Goal: Task Accomplishment & Management: Complete application form

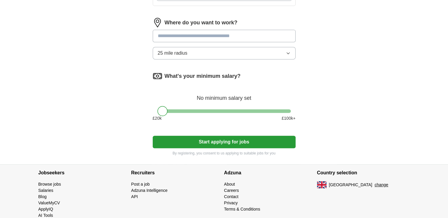
scroll to position [270, 0]
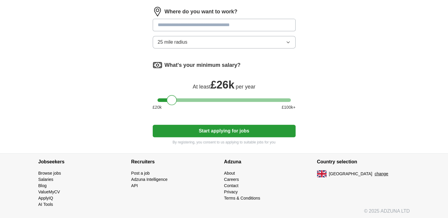
drag, startPoint x: 162, startPoint y: 99, endPoint x: 170, endPoint y: 106, distance: 10.4
click at [170, 106] on div "What's your minimum salary? At least £ 26k per year £ 20 k £ 100 k+" at bounding box center [224, 87] width 143 height 55
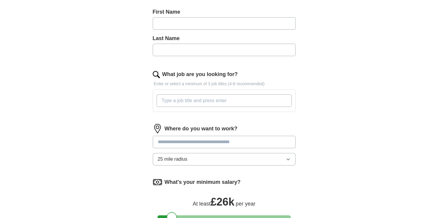
scroll to position [151, 0]
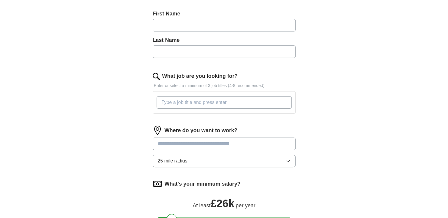
click at [194, 161] on button "25 mile radius" at bounding box center [224, 161] width 143 height 12
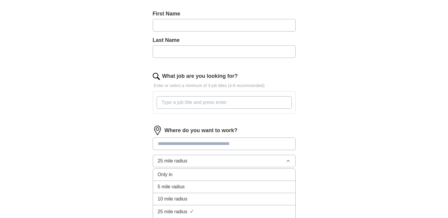
click at [184, 200] on span "10 mile radius" at bounding box center [173, 199] width 30 height 7
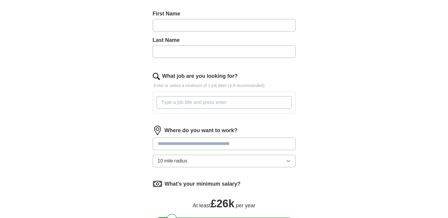
drag, startPoint x: 196, startPoint y: 144, endPoint x: 199, endPoint y: 146, distance: 3.1
click at [196, 144] on input at bounding box center [224, 144] width 143 height 12
type input "*"
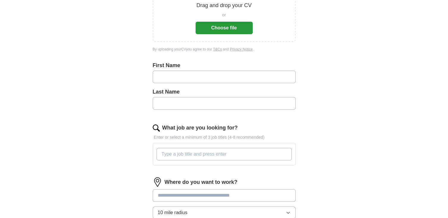
scroll to position [62, 0]
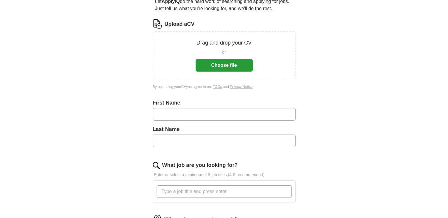
click at [183, 113] on input "text" at bounding box center [224, 114] width 143 height 12
type input "*******"
click at [175, 141] on input "text" at bounding box center [224, 141] width 143 height 12
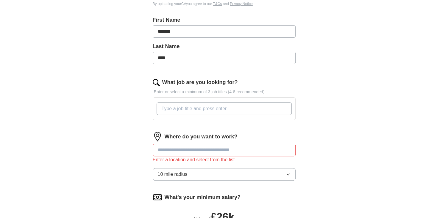
scroll to position [181, 0]
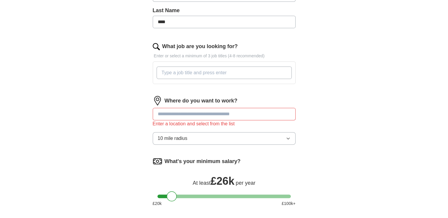
type input "****"
click at [179, 111] on input at bounding box center [224, 114] width 143 height 12
type input "****"
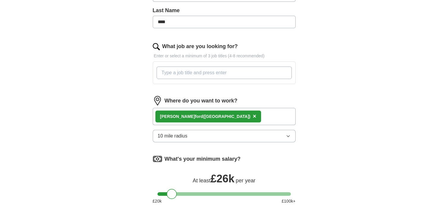
click at [231, 113] on div "[PERSON_NAME] ford ([GEOGRAPHIC_DATA]) ×" at bounding box center [224, 116] width 143 height 17
click at [220, 109] on div "[PERSON_NAME] ford ([GEOGRAPHIC_DATA]) ×" at bounding box center [224, 116] width 143 height 17
click at [222, 112] on div "[PERSON_NAME] ford ([GEOGRAPHIC_DATA]) ×" at bounding box center [224, 116] width 143 height 17
click at [224, 116] on div "[PERSON_NAME] ford ([GEOGRAPHIC_DATA]) ×" at bounding box center [224, 116] width 143 height 17
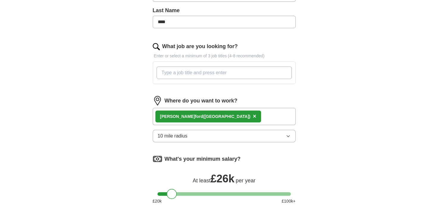
click at [154, 117] on div "[PERSON_NAME] ford ([GEOGRAPHIC_DATA]) ×" at bounding box center [224, 116] width 143 height 17
click at [155, 116] on div "[PERSON_NAME] ford ([GEOGRAPHIC_DATA]) ×" at bounding box center [224, 116] width 143 height 17
click at [253, 115] on span "×" at bounding box center [255, 116] width 4 height 7
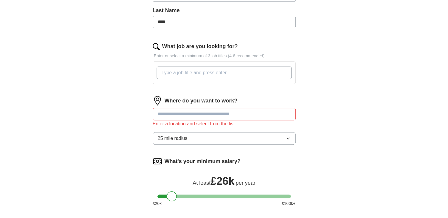
click at [212, 115] on input at bounding box center [224, 114] width 143 height 12
type input "*****"
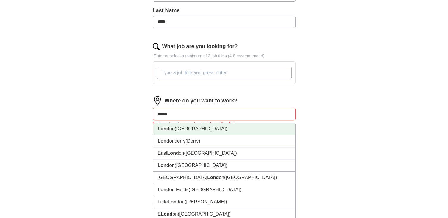
click at [176, 130] on span "([GEOGRAPHIC_DATA])" at bounding box center [200, 128] width 53 height 5
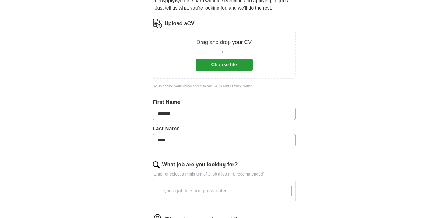
scroll to position [62, 0]
click at [212, 67] on button "Choose file" at bounding box center [223, 65] width 57 height 12
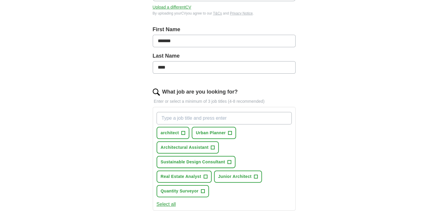
scroll to position [121, 0]
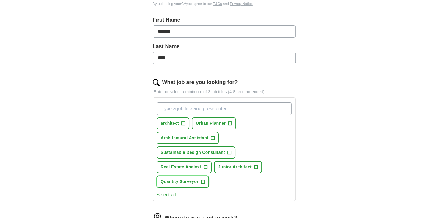
click at [204, 180] on span "+" at bounding box center [203, 182] width 4 height 5
click at [211, 137] on span "+" at bounding box center [213, 138] width 4 height 5
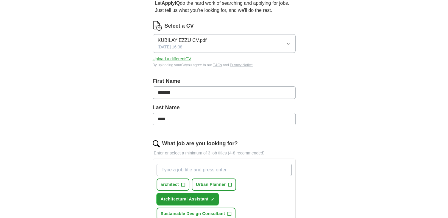
scroll to position [211, 0]
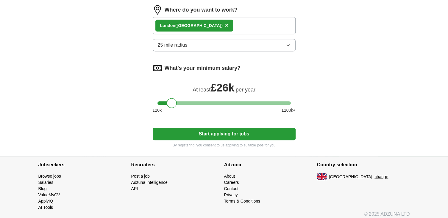
click at [210, 131] on button "Start applying for jobs" at bounding box center [224, 134] width 143 height 12
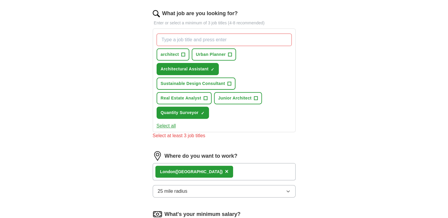
scroll to position [188, 0]
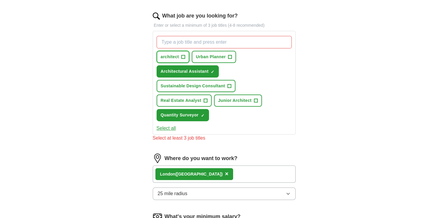
click at [182, 55] on span "+" at bounding box center [183, 57] width 4 height 5
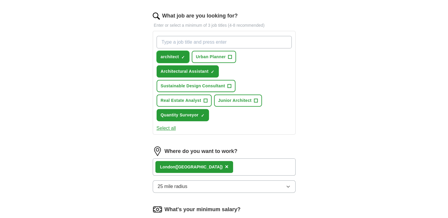
click at [0, 0] on span "×" at bounding box center [0, 0] width 0 height 0
click at [188, 40] on input "What job are you looking for?" at bounding box center [223, 42] width 135 height 12
type input "building surveyor"
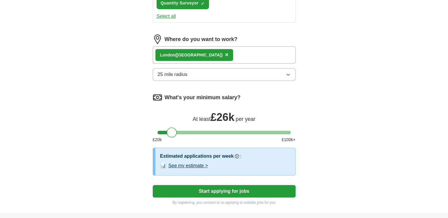
scroll to position [307, 0]
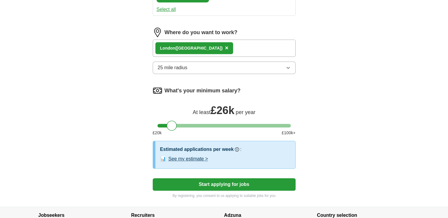
click at [193, 156] on button "See my estimate >" at bounding box center [188, 159] width 40 height 7
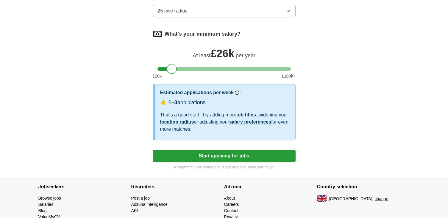
scroll to position [367, 0]
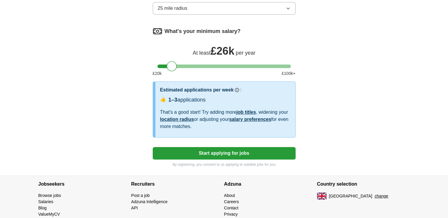
click at [222, 152] on button "Start applying for jobs" at bounding box center [224, 153] width 143 height 12
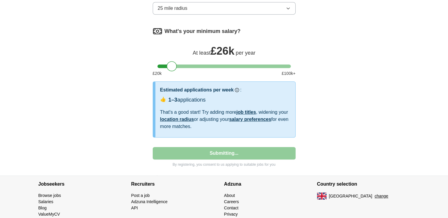
select select "**"
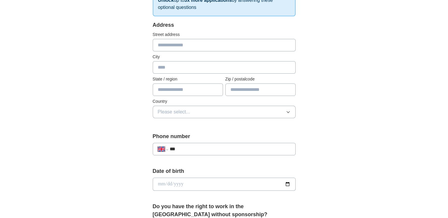
scroll to position [119, 0]
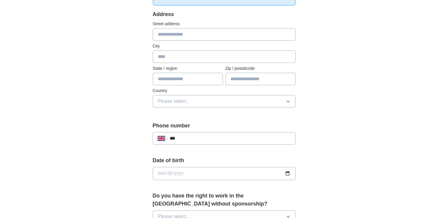
click at [194, 138] on input "***" at bounding box center [229, 138] width 121 height 7
type input "**********"
type input "****"
type input "**********"
type input "*******"
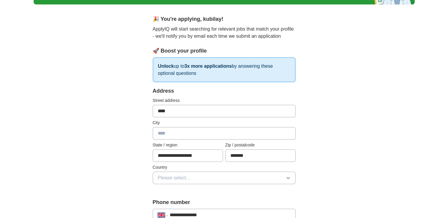
scroll to position [60, 0]
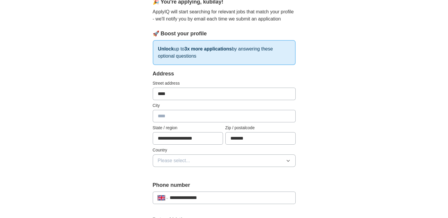
click at [183, 155] on button "Please select..." at bounding box center [224, 161] width 143 height 12
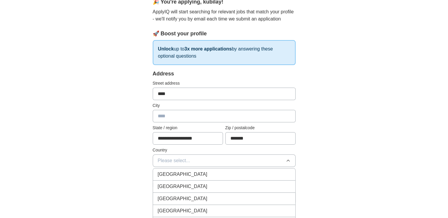
click at [184, 173] on span "[GEOGRAPHIC_DATA]" at bounding box center [183, 174] width 50 height 7
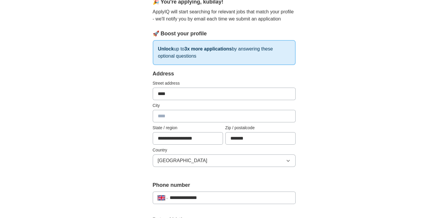
click at [171, 118] on input "text" at bounding box center [224, 116] width 143 height 12
type input "******"
click at [196, 85] on label "Street address" at bounding box center [224, 83] width 143 height 6
click at [197, 93] on input "****" at bounding box center [224, 94] width 143 height 12
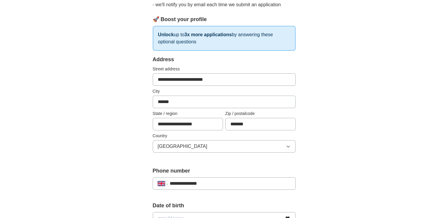
scroll to position [179, 0]
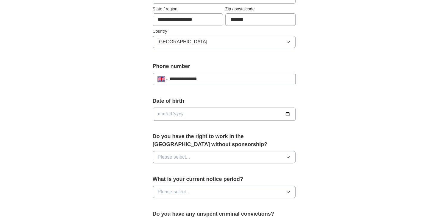
type input "**********"
click at [188, 112] on input "date" at bounding box center [224, 114] width 143 height 13
click at [288, 115] on input "date" at bounding box center [224, 114] width 143 height 13
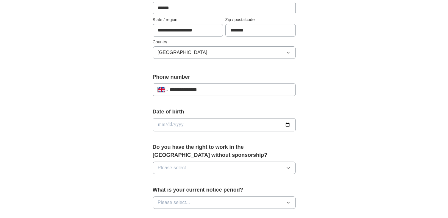
scroll to position [149, 0]
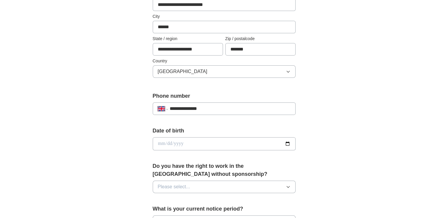
click at [286, 145] on input "date" at bounding box center [224, 143] width 143 height 13
type input "**********"
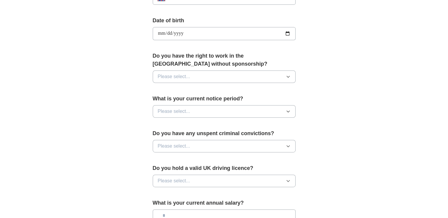
scroll to position [268, 0]
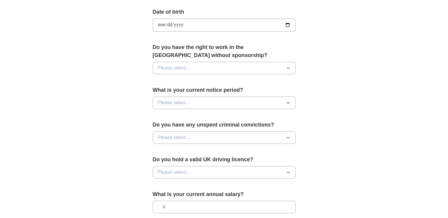
click at [189, 67] on span "Please select..." at bounding box center [174, 68] width 32 height 7
click at [184, 81] on div "Yes" at bounding box center [224, 81] width 133 height 7
click at [195, 101] on button "Please select..." at bounding box center [224, 103] width 143 height 12
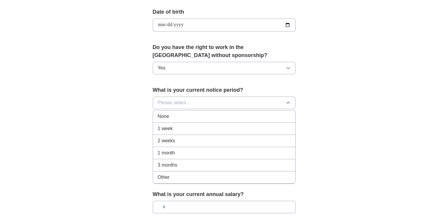
click at [170, 116] on div "None" at bounding box center [224, 116] width 133 height 7
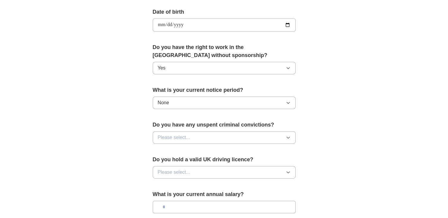
click at [203, 135] on button "Please select..." at bounding box center [224, 138] width 143 height 12
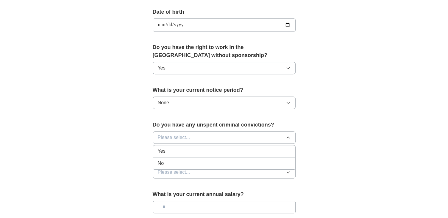
click at [175, 164] on div "No" at bounding box center [224, 163] width 133 height 7
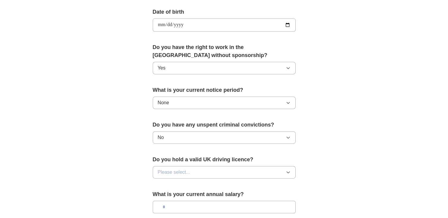
click at [187, 171] on span "Please select..." at bounding box center [174, 172] width 32 height 7
click at [171, 183] on div "Yes" at bounding box center [224, 186] width 133 height 7
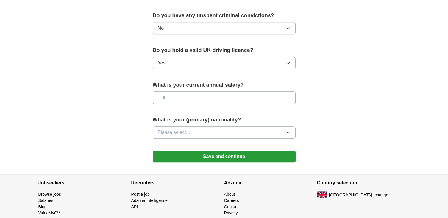
scroll to position [387, 0]
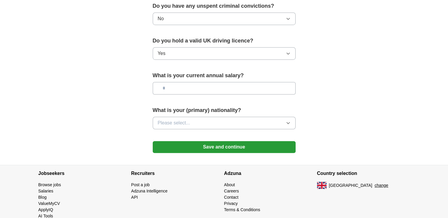
click at [193, 85] on input "text" at bounding box center [224, 88] width 143 height 12
type input "**"
type input "*******"
click at [197, 122] on button "Please select..." at bounding box center [224, 123] width 143 height 12
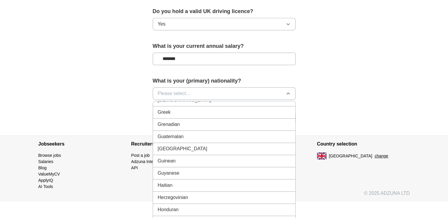
scroll to position [803, 0]
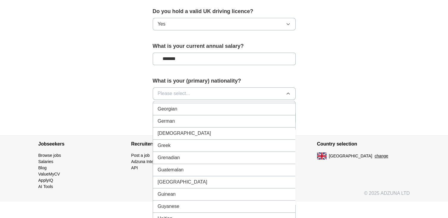
click at [187, 90] on span "Please select..." at bounding box center [174, 93] width 32 height 7
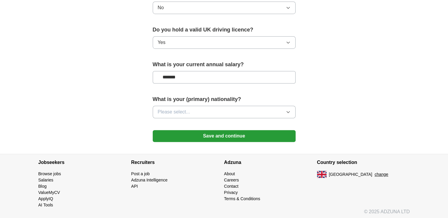
click at [185, 109] on span "Please select..." at bounding box center [174, 112] width 32 height 7
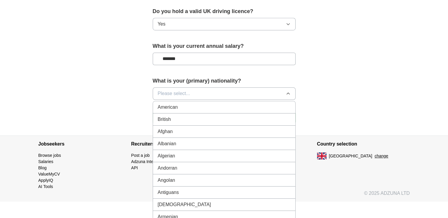
click at [174, 90] on span "Please select..." at bounding box center [174, 93] width 32 height 7
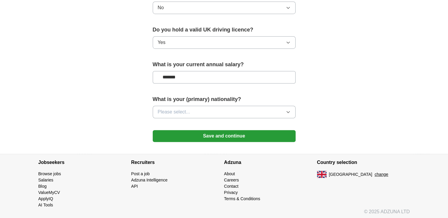
click at [190, 108] on button "Please select..." at bounding box center [224, 112] width 143 height 12
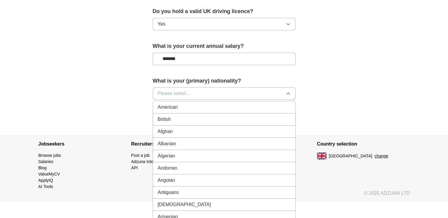
click at [176, 116] on div "British" at bounding box center [224, 119] width 133 height 7
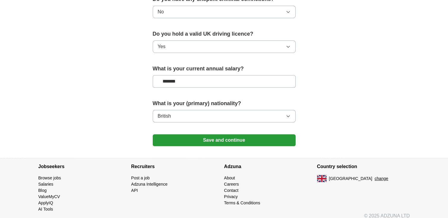
scroll to position [398, 0]
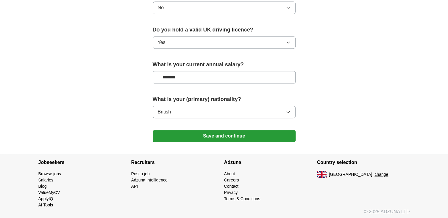
click at [232, 130] on button "Save and continue" at bounding box center [224, 136] width 143 height 12
click at [205, 118] on div "What is your (primary) nationality? British" at bounding box center [224, 110] width 143 height 28
drag, startPoint x: 198, startPoint y: 96, endPoint x: 195, endPoint y: 77, distance: 19.0
click at [198, 96] on label "What is your (primary) nationality?" at bounding box center [224, 100] width 143 height 8
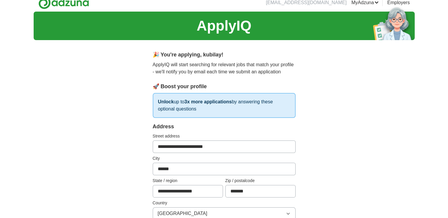
scroll to position [0, 0]
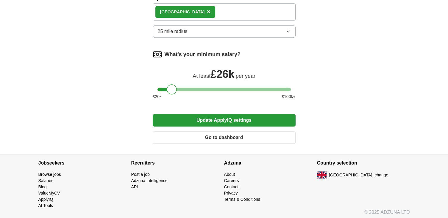
scroll to position [297, 0]
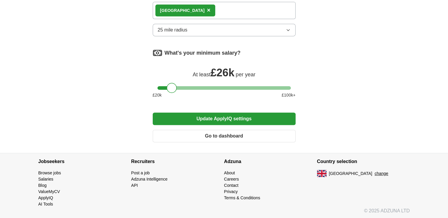
click at [219, 119] on button "Update ApplyIQ settings" at bounding box center [224, 119] width 143 height 12
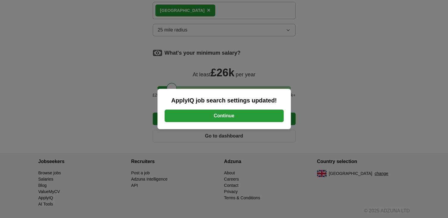
click at [218, 116] on button "Continue" at bounding box center [224, 116] width 119 height 12
